Goal: Information Seeking & Learning: Learn about a topic

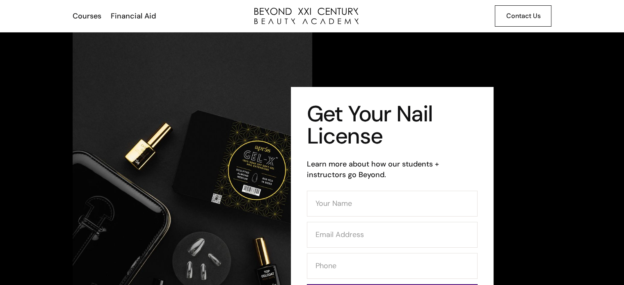
click at [512, 23] on link "Contact Us" at bounding box center [523, 15] width 57 height 21
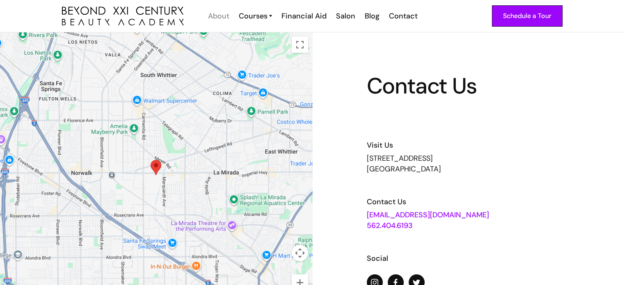
click at [224, 14] on div "About" at bounding box center [218, 16] width 21 height 11
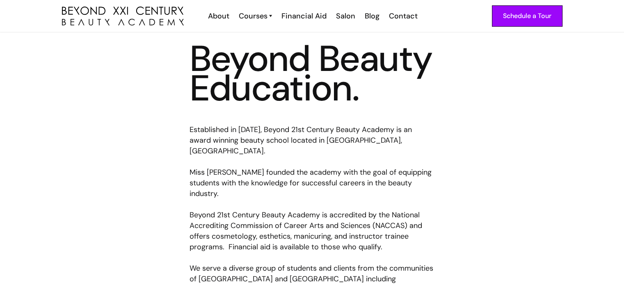
scroll to position [336, 0]
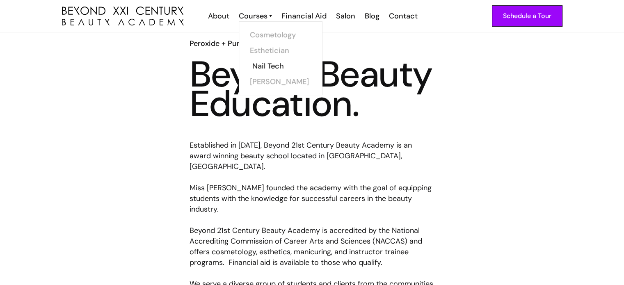
click at [259, 65] on link "Nail Tech" at bounding box center [283, 66] width 62 height 16
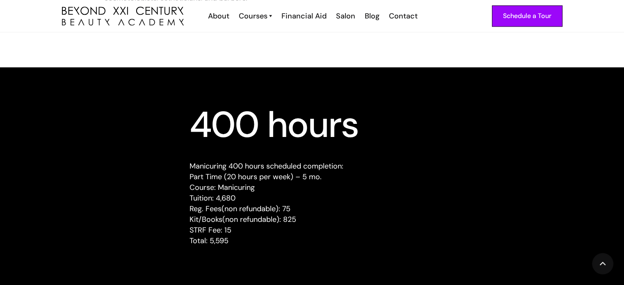
scroll to position [755, 0]
